Goal: Check status: Check status

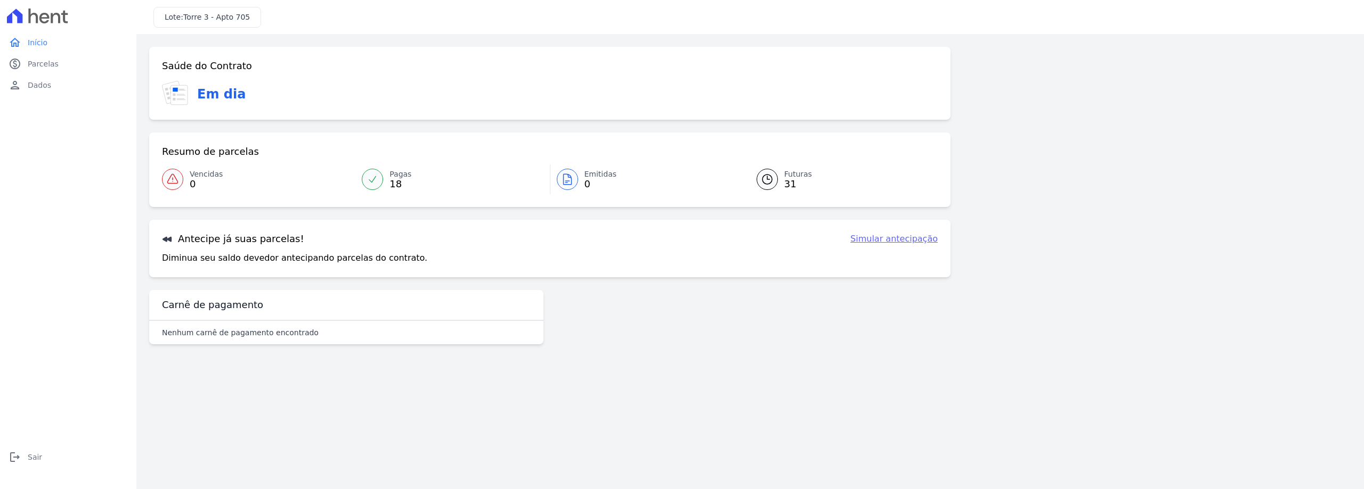
click at [29, 13] on icon at bounding box center [34, 16] width 10 height 15
click at [34, 17] on icon at bounding box center [37, 16] width 61 height 15
click at [33, 47] on span "Início" at bounding box center [38, 42] width 20 height 11
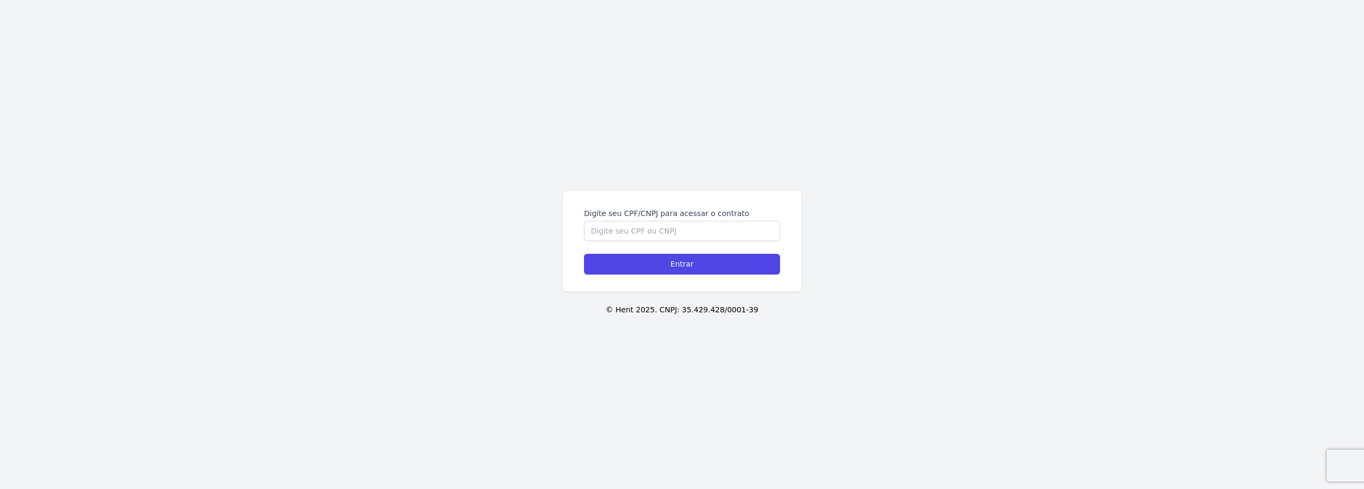
drag, startPoint x: 564, startPoint y: 216, endPoint x: 601, endPoint y: 232, distance: 40.1
click at [565, 216] on div "Digite seu CPF/CNPJ para acessar o contrato Entrar" at bounding box center [681, 241] width 239 height 101
click at [601, 232] on input "Digite seu CPF/CNPJ para acessar o contrato" at bounding box center [682, 231] width 196 height 20
type input "16134382736"
click at [584, 254] on input "Entrar" at bounding box center [682, 264] width 196 height 21
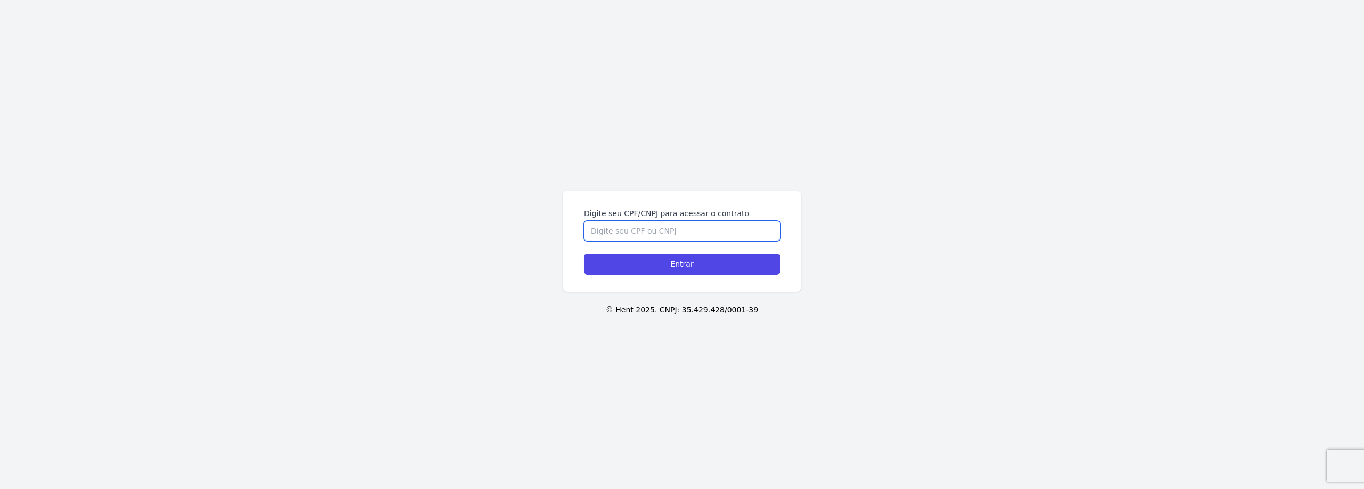
click at [663, 224] on input "Digite seu CPF/CNPJ para acessar o contrato" at bounding box center [682, 231] width 196 height 20
type input "16134382736"
click at [584, 254] on input "Entrar" at bounding box center [682, 264] width 196 height 21
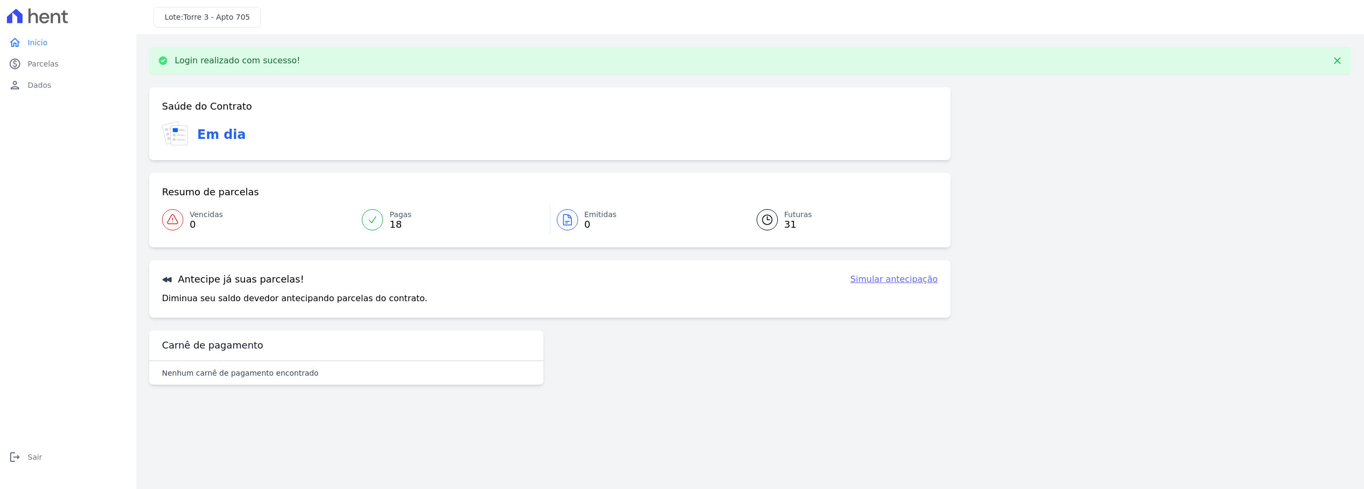
click at [567, 213] on div at bounding box center [567, 219] width 21 height 21
click at [780, 217] on link "Futuras 31" at bounding box center [841, 220] width 194 height 30
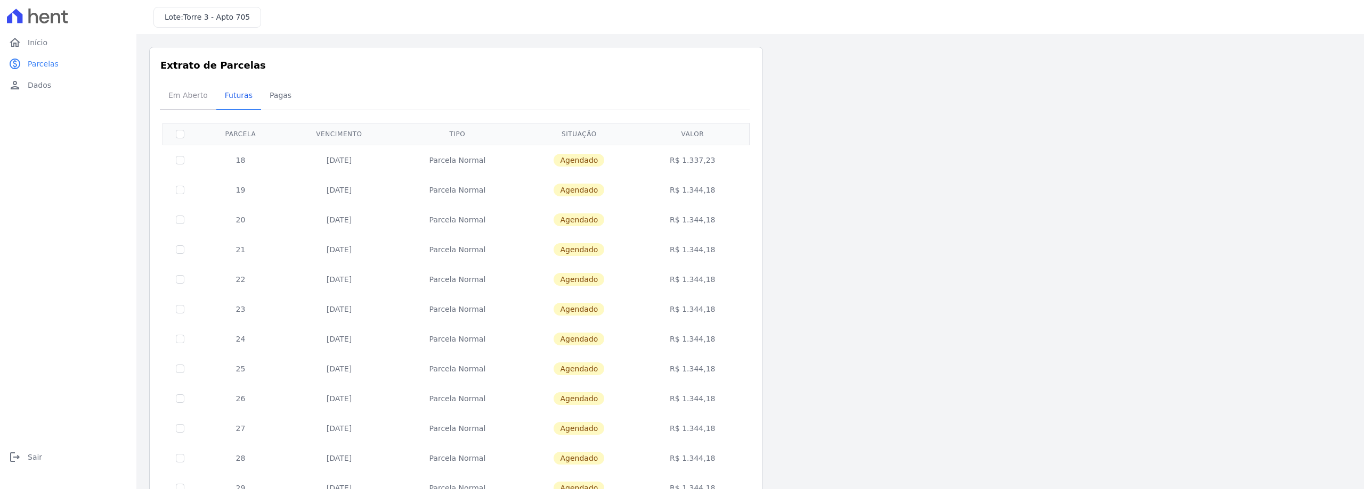
click at [182, 93] on span "Em Aberto" at bounding box center [188, 95] width 52 height 21
